Goal: Check status

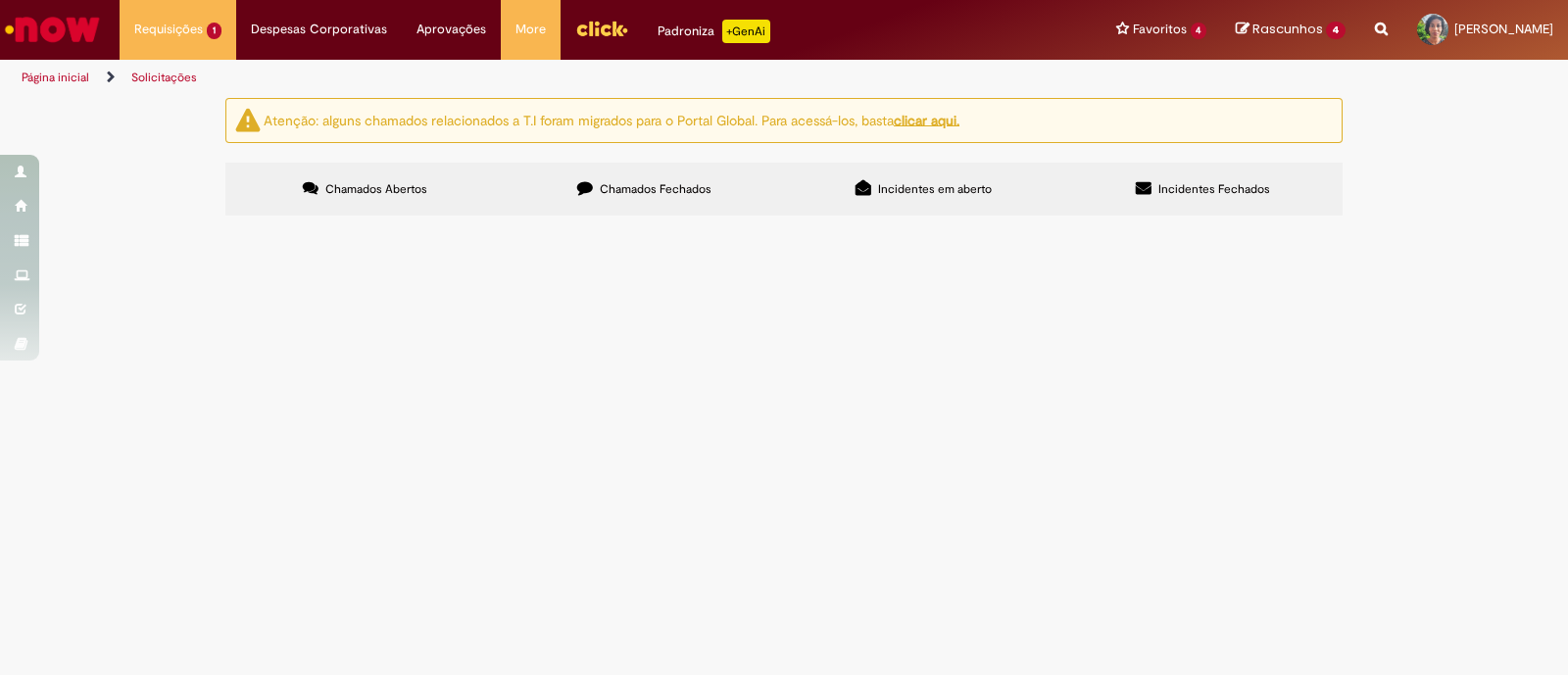
click at [0, 0] on span "Olá bom dia ! Emitimos a NF de industrialização para o fornecedor PRakolar conf…" at bounding box center [0, 0] width 0 height 0
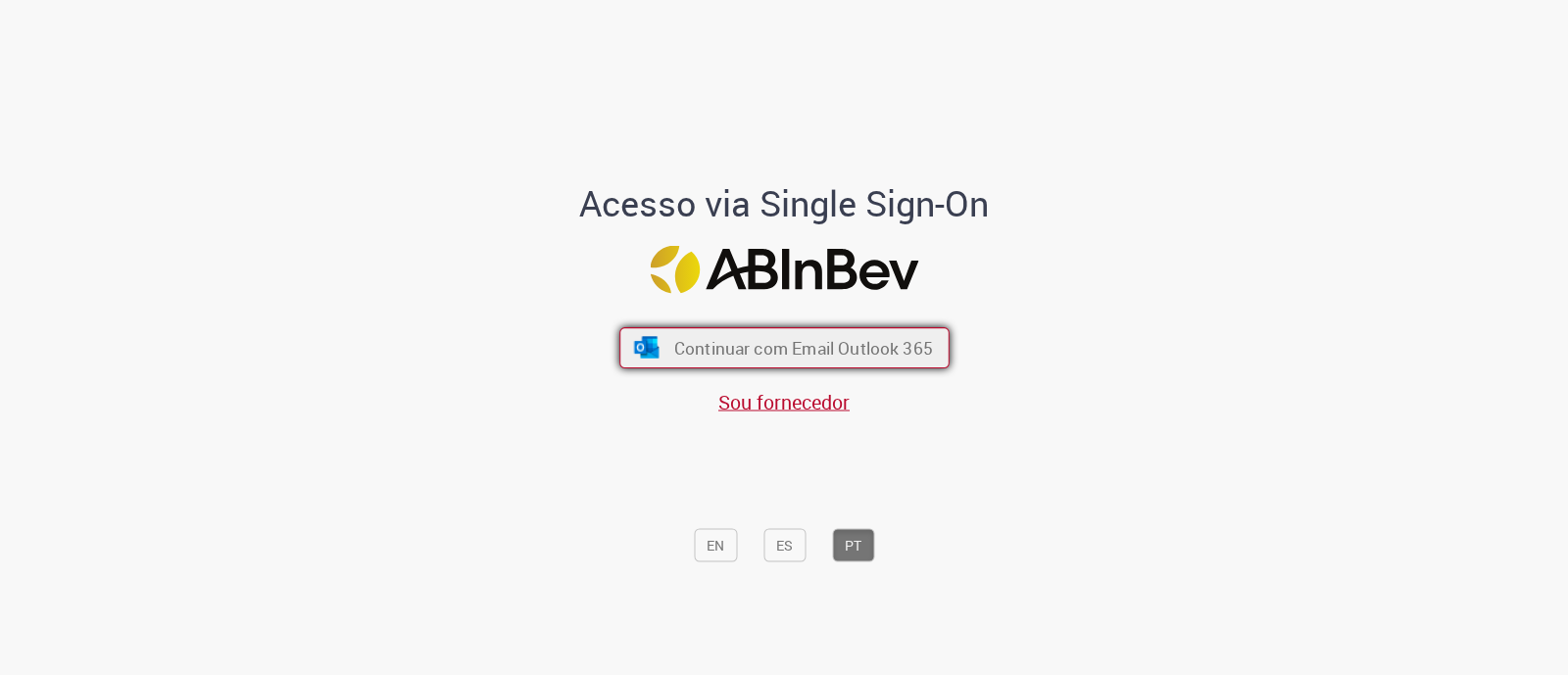
click at [788, 334] on button "Continuar com Email Outlook 365" at bounding box center [784, 347] width 331 height 41
click at [755, 331] on button "Continuar com Email Outlook 365" at bounding box center [784, 347] width 331 height 41
